Goal: Navigation & Orientation: Find specific page/section

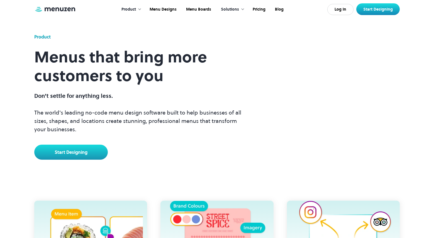
click at [65, 7] on img at bounding box center [55, 9] width 42 height 6
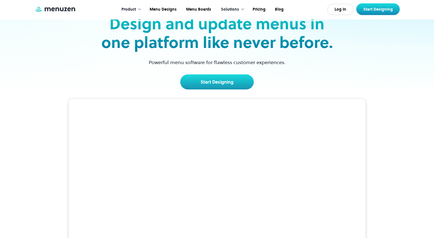
scroll to position [47, 0]
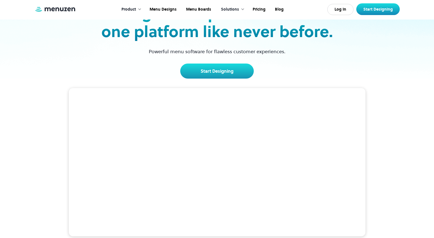
click at [46, 153] on div "Free menu maker to build and update menus in real-time. Stunning menus built fo…" at bounding box center [217, 211] width 434 height 266
click at [63, 9] on img at bounding box center [55, 9] width 42 height 6
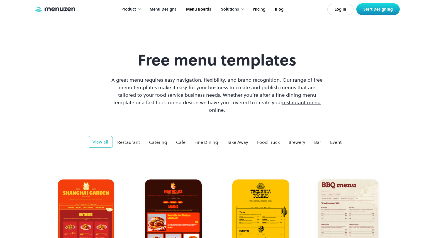
click at [66, 9] on img at bounding box center [55, 9] width 42 height 6
